Goal: Task Accomplishment & Management: Complete application form

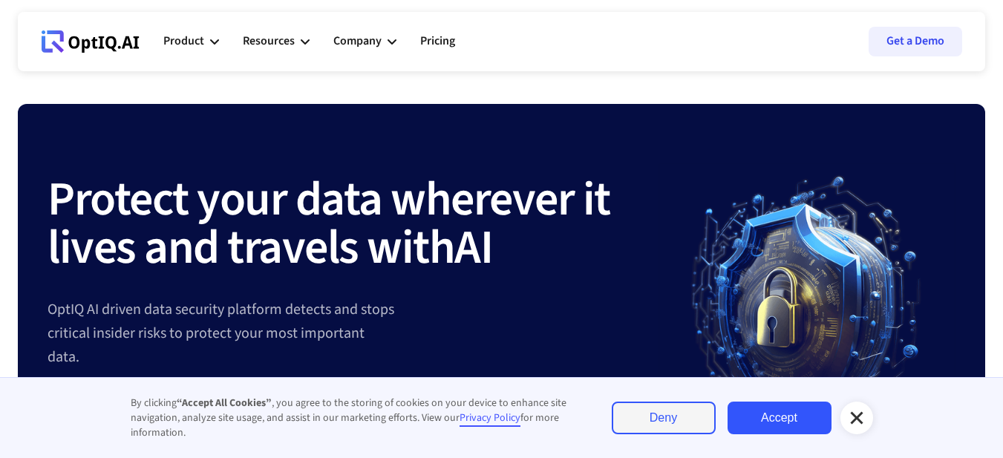
click at [393, 225] on strong "Protect your data wherever it lives and travels with" at bounding box center [329, 224] width 563 height 117
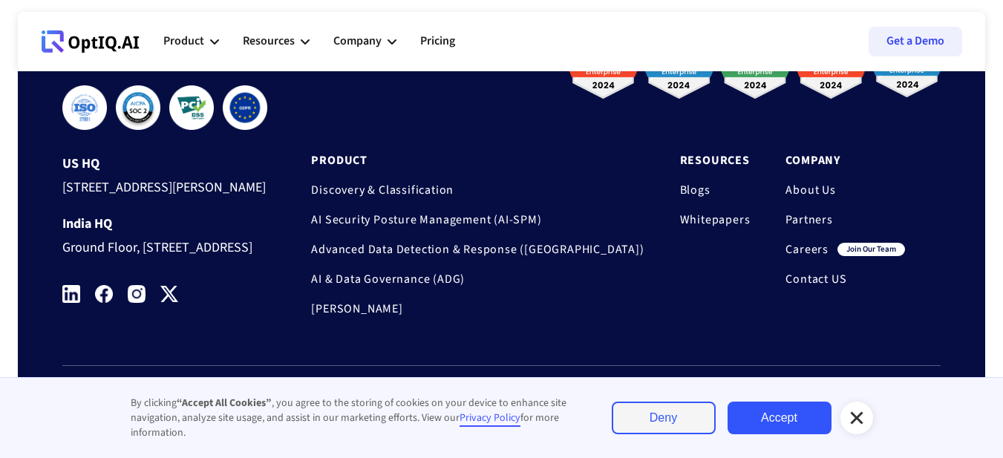
scroll to position [5066, 0]
click at [798, 242] on link "Careers" at bounding box center [806, 249] width 43 height 15
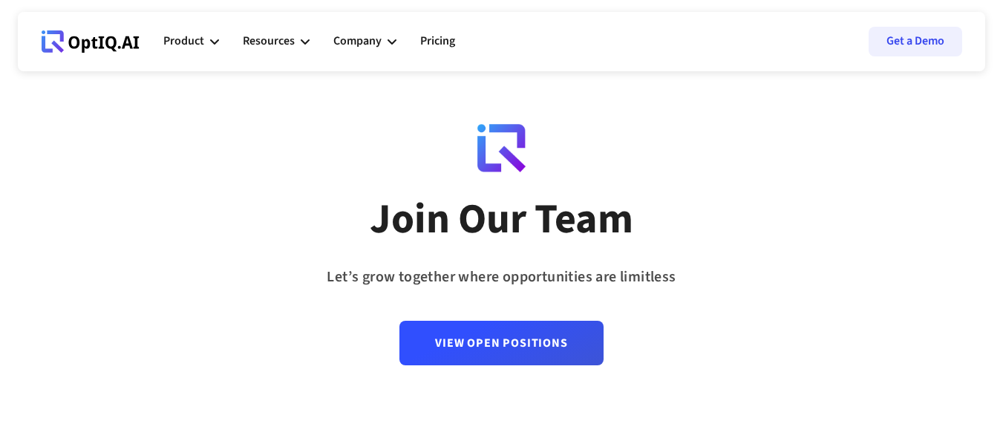
scroll to position [223, 0]
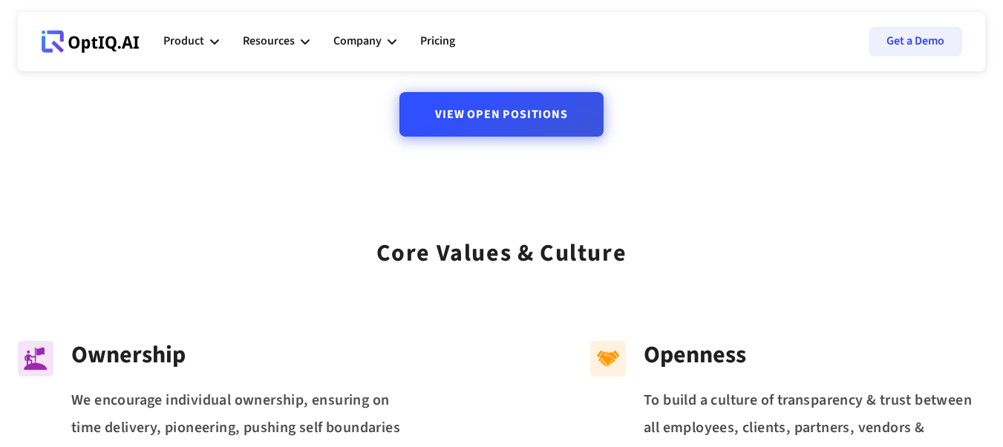
click at [476, 120] on link "View Open Positions" at bounding box center [500, 114] width 203 height 45
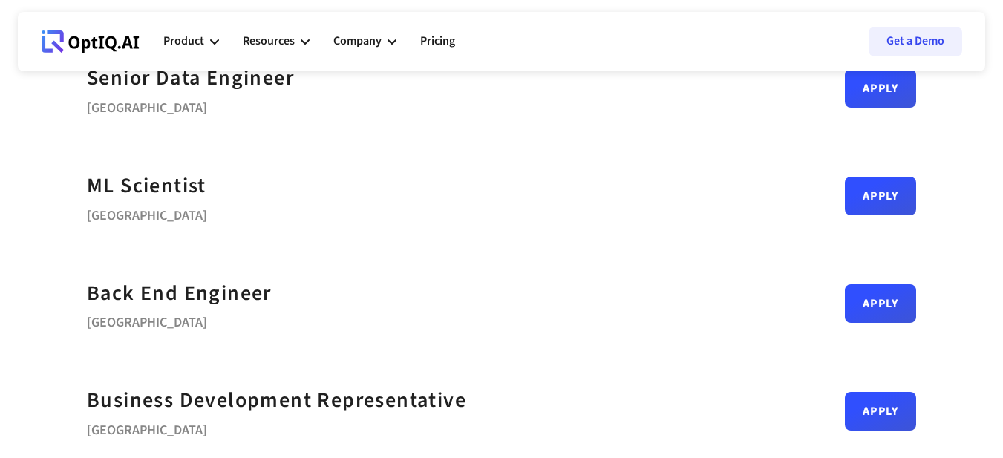
scroll to position [198, 0]
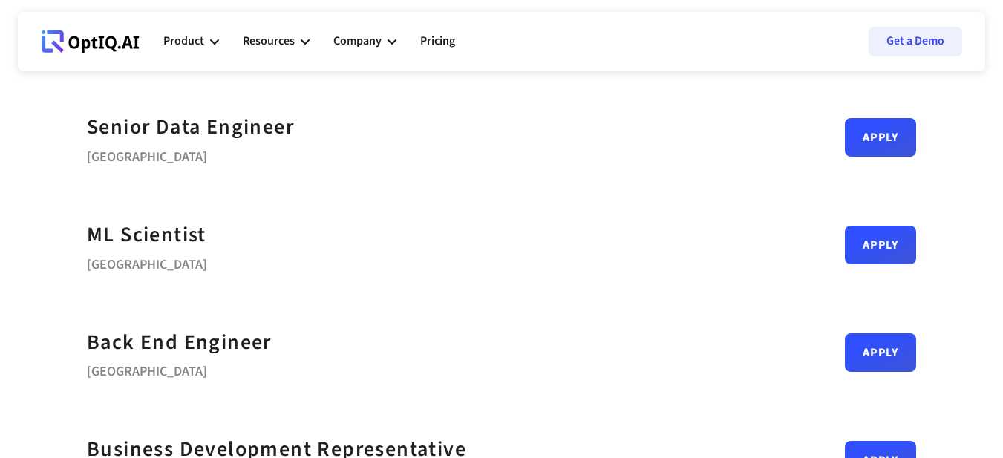
click at [396, 190] on div "Senior Data Engineer Bengaluru Apply" at bounding box center [501, 138] width 829 height 108
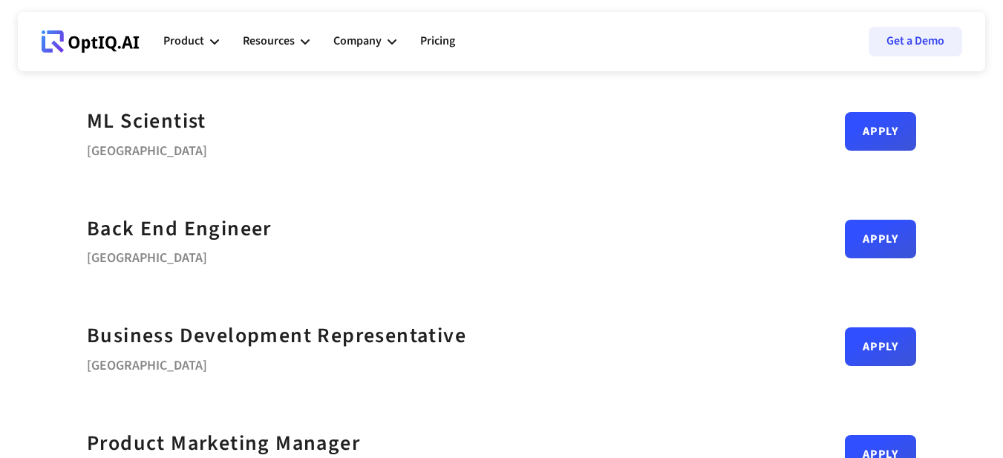
scroll to position [287, 0]
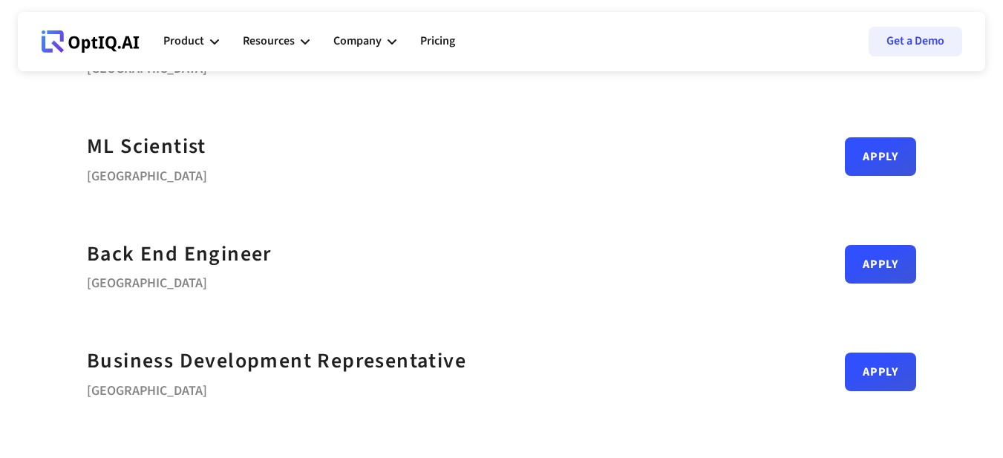
click at [389, 287] on div "Back End Engineer Bengaluru Apply" at bounding box center [501, 265] width 829 height 108
click at [866, 256] on link "Apply" at bounding box center [880, 258] width 71 height 39
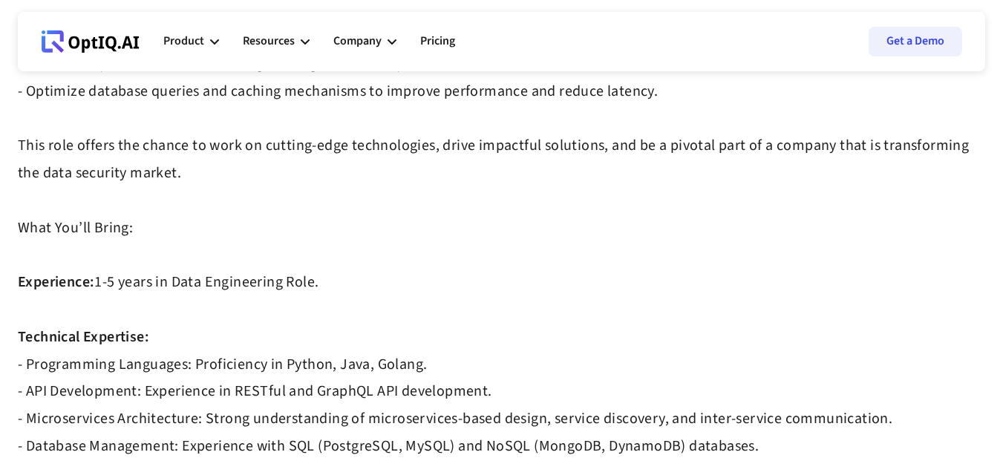
scroll to position [555, 0]
